Goal: Find specific page/section: Find specific page/section

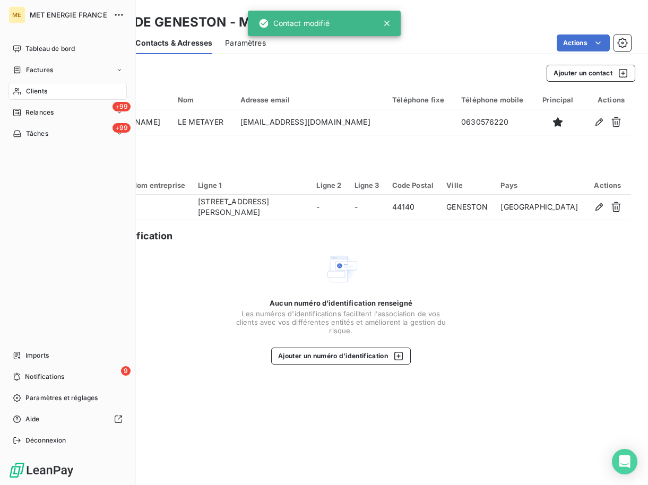
click at [23, 94] on div "Clients" at bounding box center [67, 91] width 118 height 17
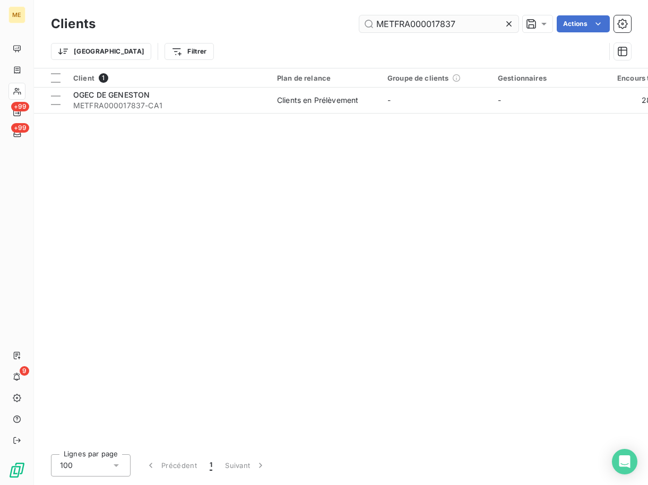
click at [456, 23] on input "METFRA000017837" at bounding box center [439, 23] width 159 height 17
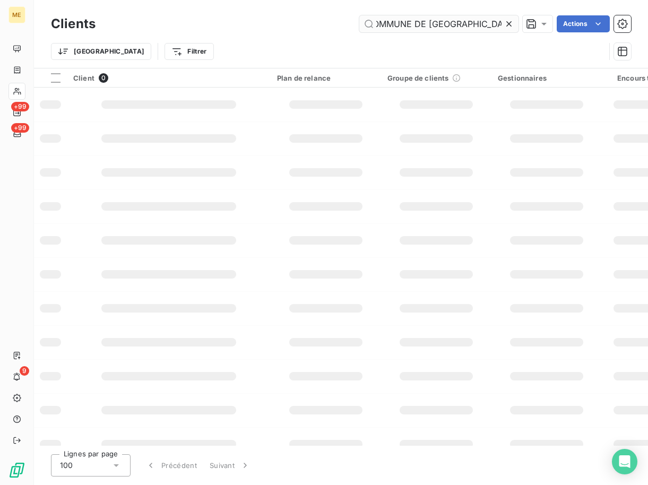
scroll to position [0, 8]
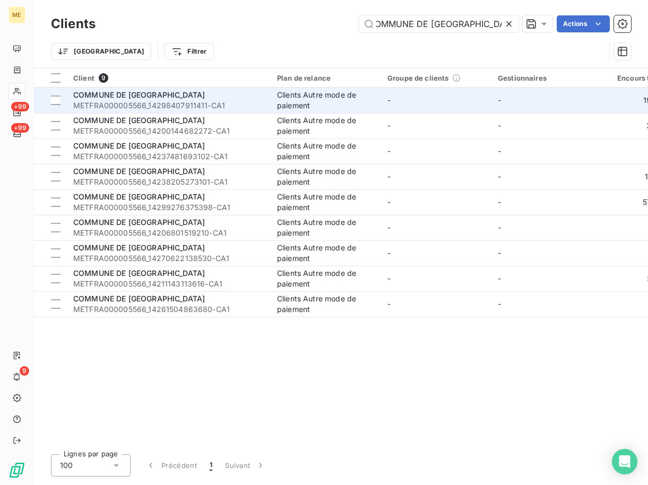
type input "COMMUNE DE [GEOGRAPHIC_DATA]"
click at [151, 98] on span "COMMUNE DE [GEOGRAPHIC_DATA]" at bounding box center [139, 94] width 132 height 9
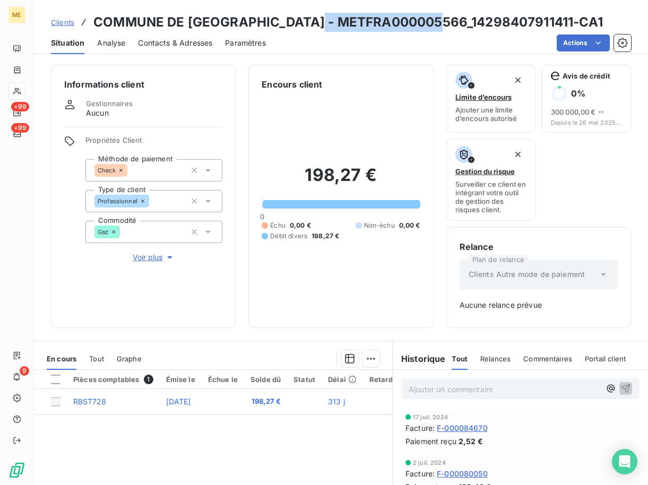
drag, startPoint x: 312, startPoint y: 25, endPoint x: 437, endPoint y: 16, distance: 124.6
click at [437, 16] on h3 "COMMUNE DE [GEOGRAPHIC_DATA] - METFRA000005566_14298407911411-CA1" at bounding box center [348, 22] width 510 height 19
copy h3 "METFRA000005566"
click at [60, 25] on span "Clients" at bounding box center [62, 22] width 23 height 8
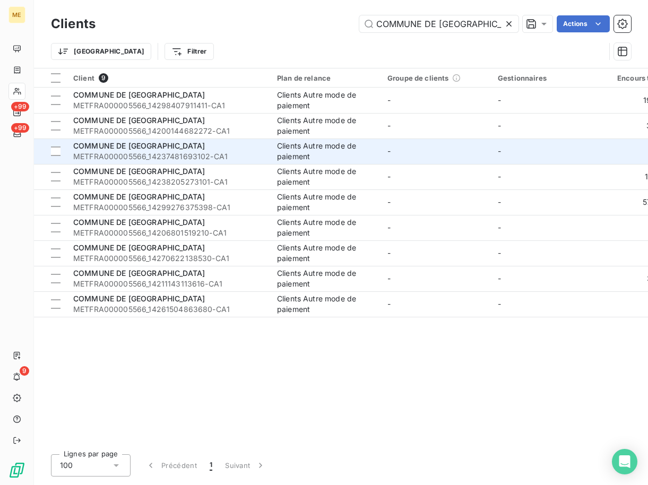
scroll to position [0, 8]
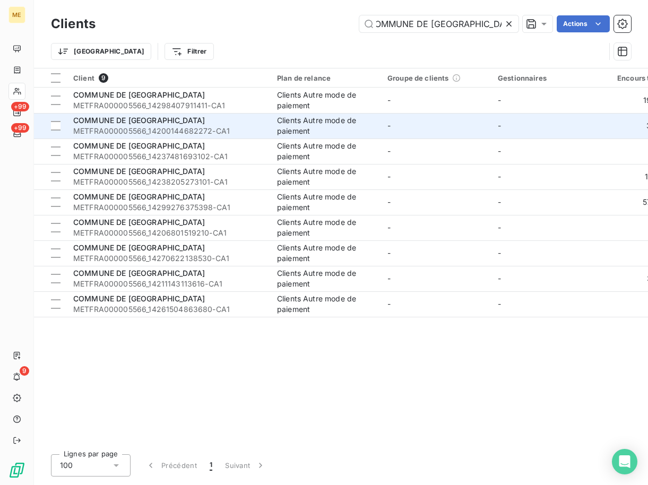
click at [137, 114] on td "COMMUNE DE LA CHEVROLIERE METFRA000005566_14200144682272-CA1" at bounding box center [169, 125] width 204 height 25
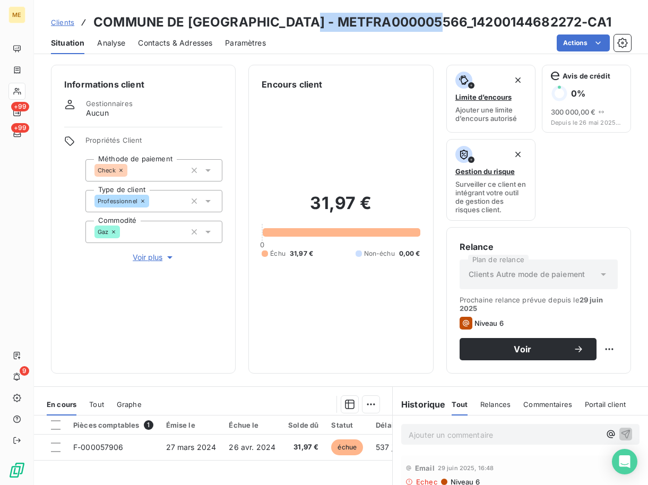
drag, startPoint x: 305, startPoint y: 18, endPoint x: 437, endPoint y: 22, distance: 131.8
click at [437, 22] on h3 "COMMUNE DE [GEOGRAPHIC_DATA] - METFRA000005566_14200144682272-CA1" at bounding box center [352, 22] width 518 height 19
copy h3 "METFRA000005566"
click at [70, 22] on span "Clients" at bounding box center [62, 22] width 23 height 8
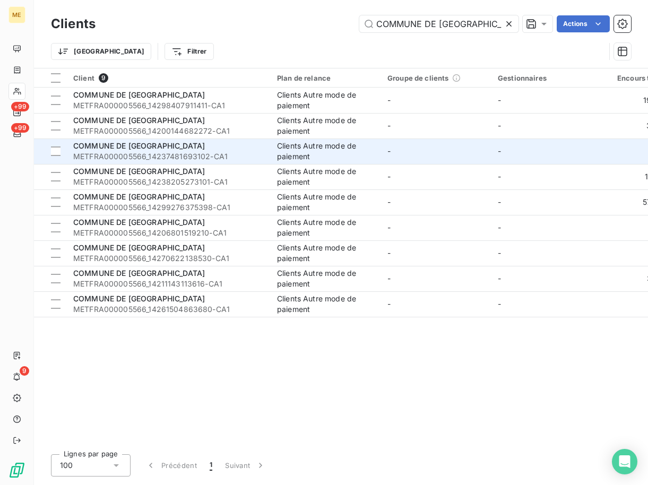
scroll to position [0, 8]
click at [129, 155] on span "METFRA000005566_14237481693102-CA1" at bounding box center [168, 156] width 191 height 11
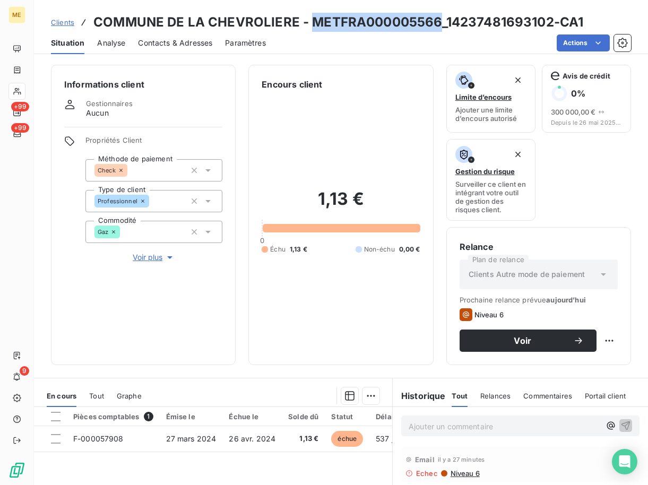
drag, startPoint x: 309, startPoint y: 18, endPoint x: 437, endPoint y: 14, distance: 127.5
click at [437, 14] on h3 "COMMUNE DE LA CHEVROLIERE - METFRA000005566_14237481693102-CA1" at bounding box center [338, 22] width 490 height 19
copy h3 "METFRA000005566"
click at [62, 28] on div "Clients COMMUNE DE [GEOGRAPHIC_DATA] - METFRA000005566_14237481693102-CA1" at bounding box center [317, 22] width 533 height 19
click at [75, 20] on div "Clients COMMUNE DE [GEOGRAPHIC_DATA] - METFRA000005566_14237481693102-CA1" at bounding box center [317, 22] width 533 height 19
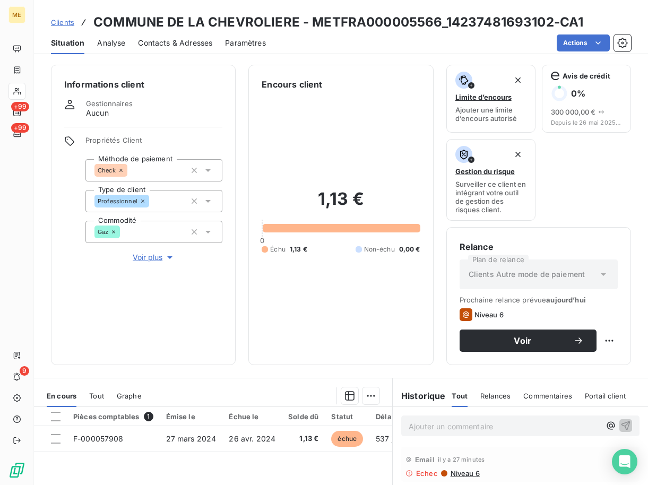
click at [66, 23] on span "Clients" at bounding box center [62, 22] width 23 height 8
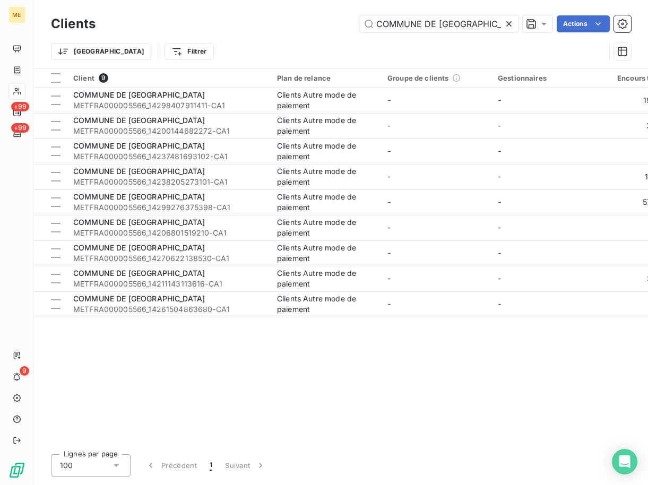
scroll to position [0, 8]
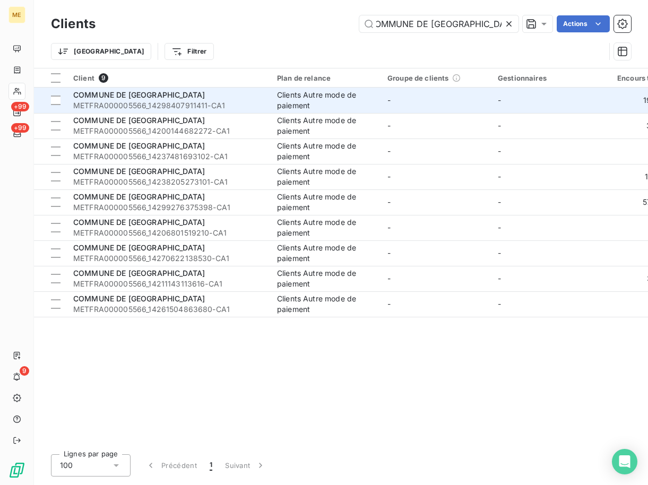
click at [143, 104] on span "METFRA000005566_14298407911411-CA1" at bounding box center [168, 105] width 191 height 11
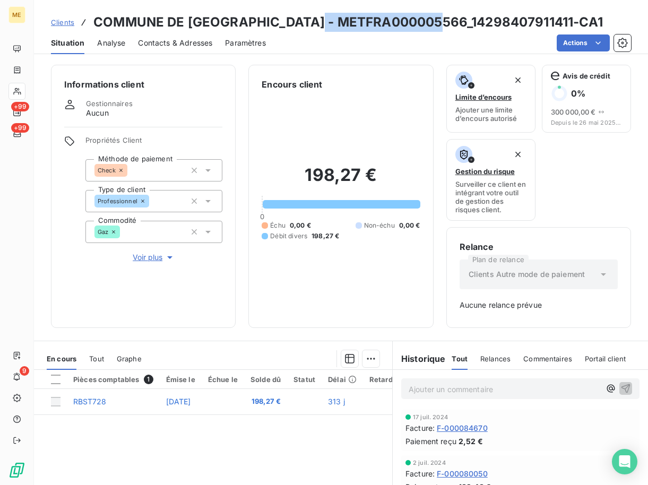
drag, startPoint x: 310, startPoint y: 21, endPoint x: 436, endPoint y: 21, distance: 125.9
click at [436, 21] on h3 "COMMUNE DE [GEOGRAPHIC_DATA] - METFRA000005566_14298407911411-CA1" at bounding box center [348, 22] width 510 height 19
copy h3 "METFRA000005566"
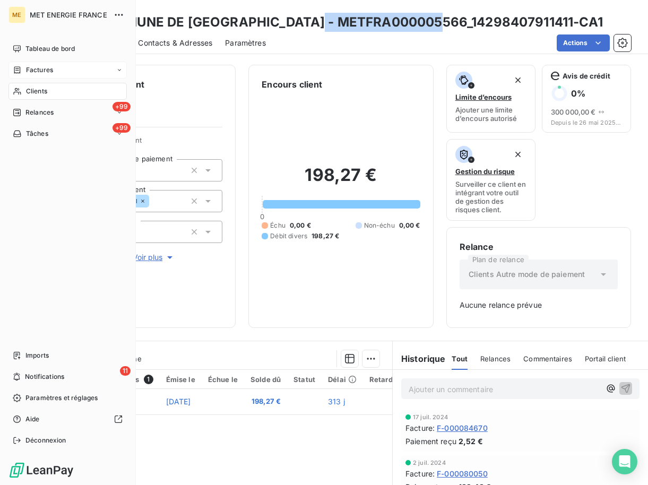
click at [39, 63] on div "Factures" at bounding box center [67, 70] width 118 height 17
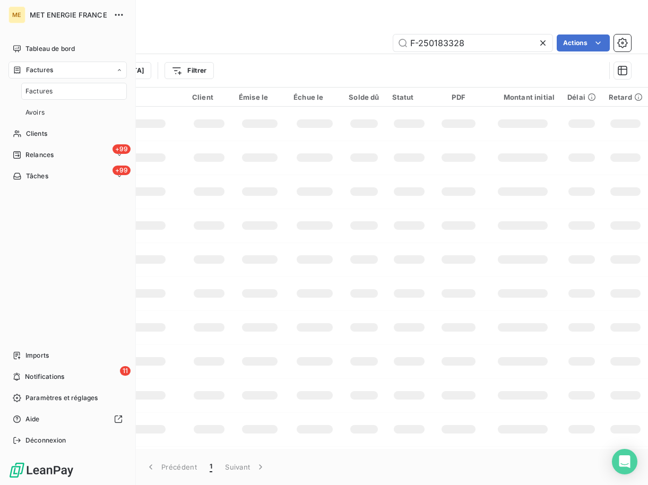
click at [34, 88] on span "Factures" at bounding box center [38, 92] width 27 height 10
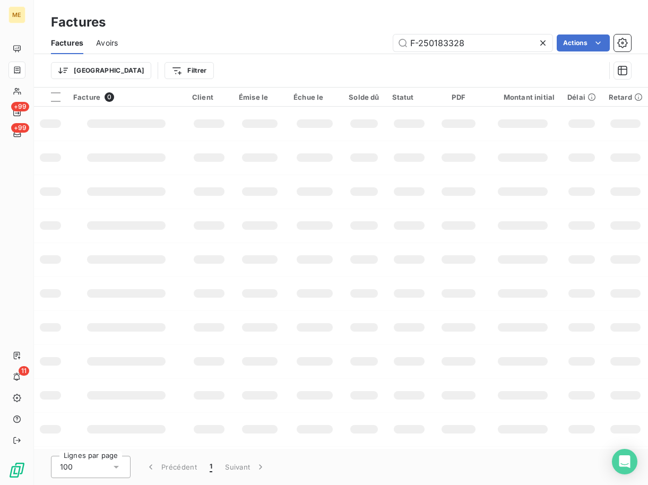
click at [507, 29] on div "Factures" at bounding box center [341, 22] width 614 height 19
click at [492, 37] on input "F-250183328" at bounding box center [473, 43] width 159 height 17
paste input "73255"
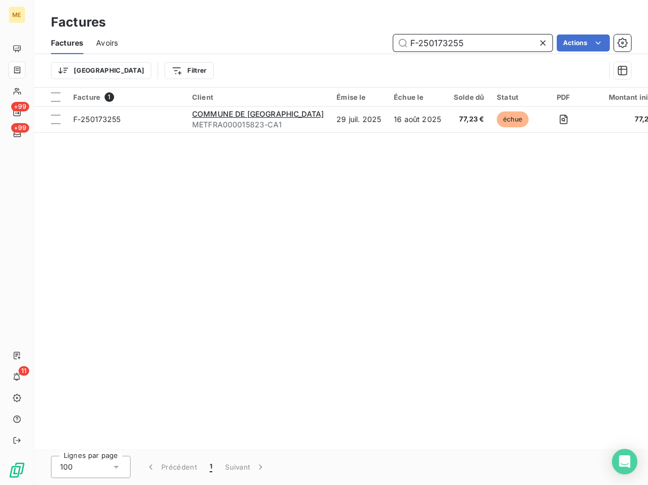
type input "F-250173255"
